Goal: Transaction & Acquisition: Purchase product/service

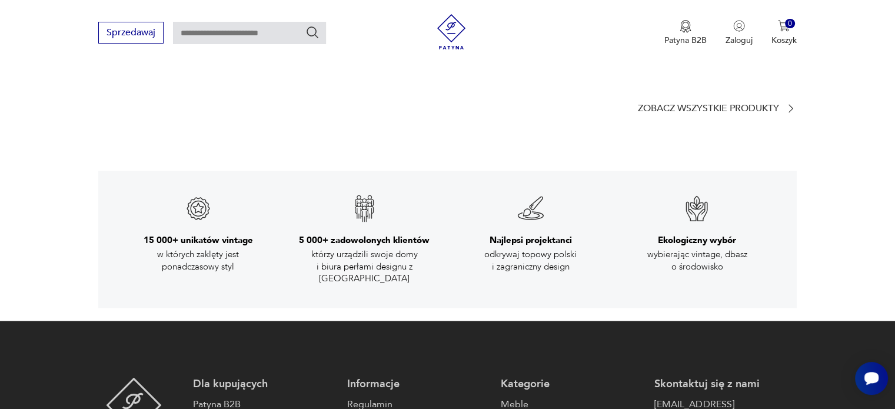
scroll to position [1734, 0]
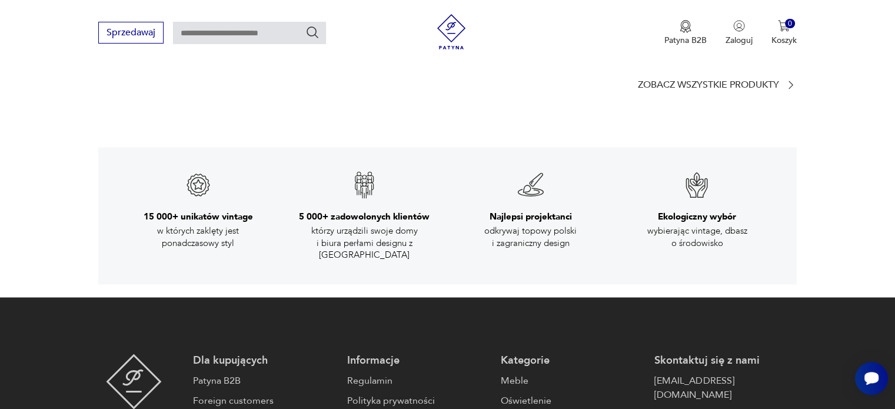
click at [708, 22] on p "Polska lampa podłogowa proj. [PERSON_NAME]" at bounding box center [733, 12] width 115 height 20
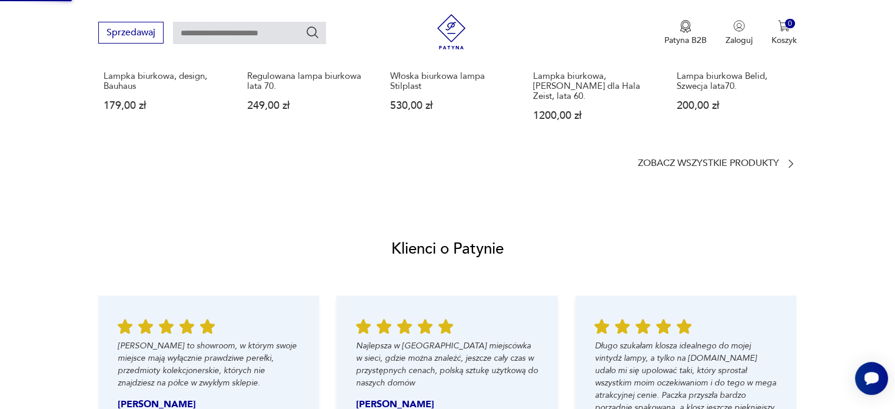
scroll to position [245, 0]
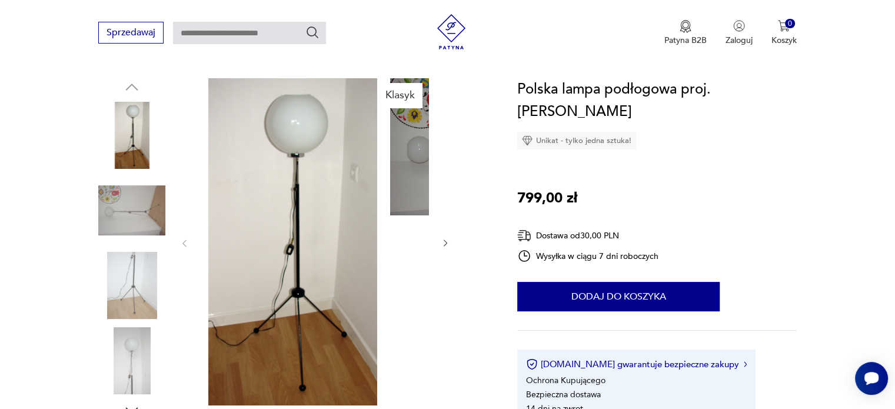
scroll to position [118, 0]
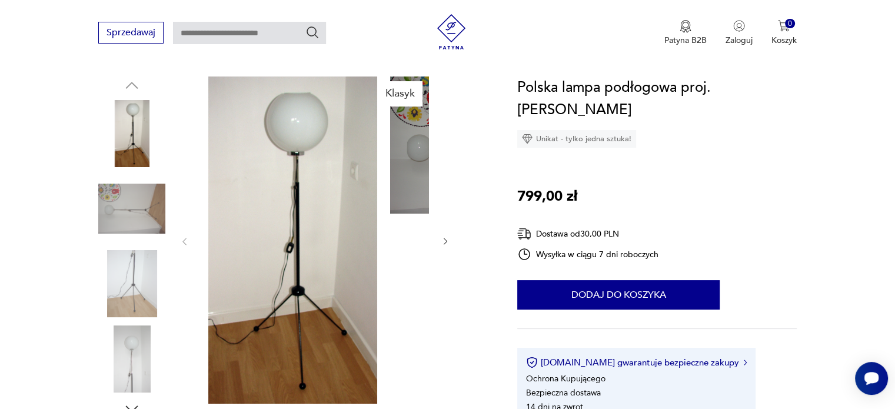
scroll to position [161, 0]
